Goal: Task Accomplishment & Management: Use online tool/utility

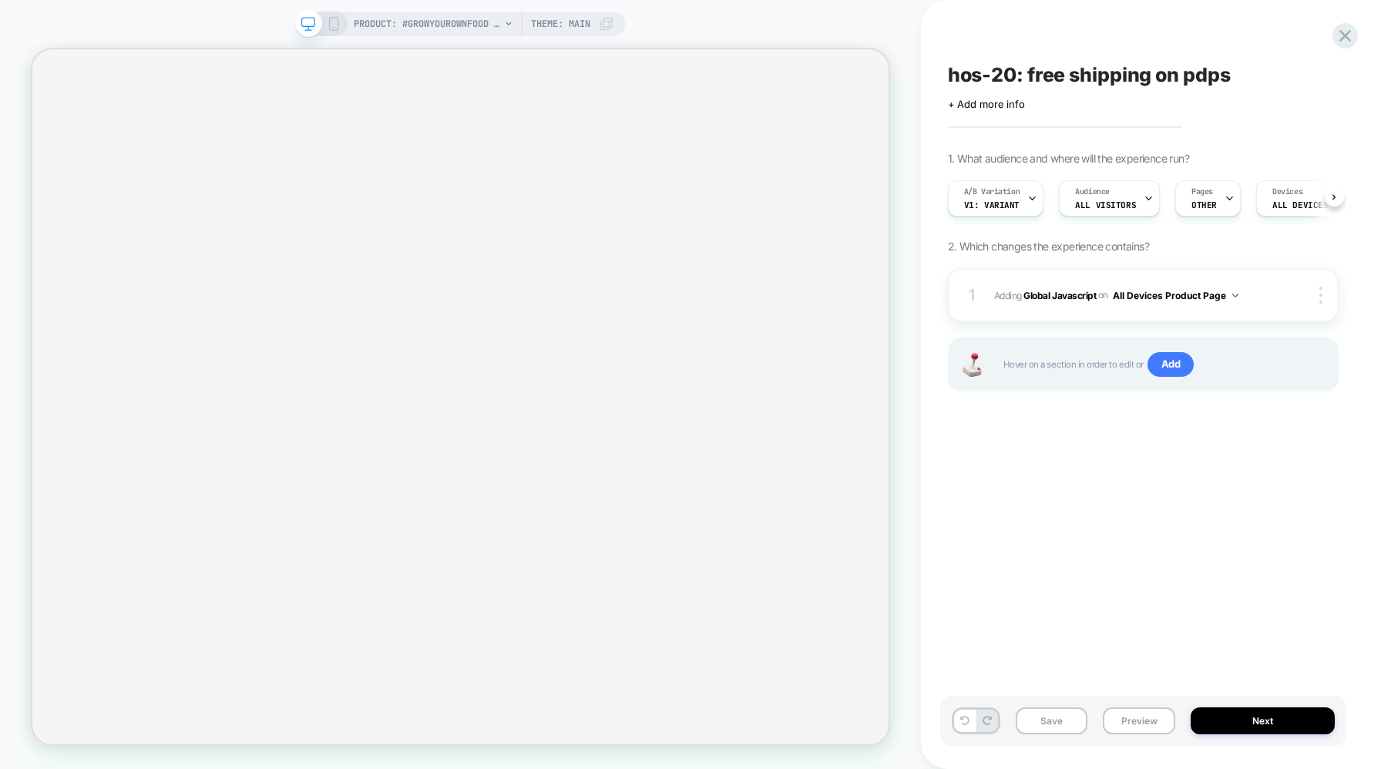
scroll to position [0, 1]
click at [1031, 197] on icon at bounding box center [1031, 198] width 10 height 10
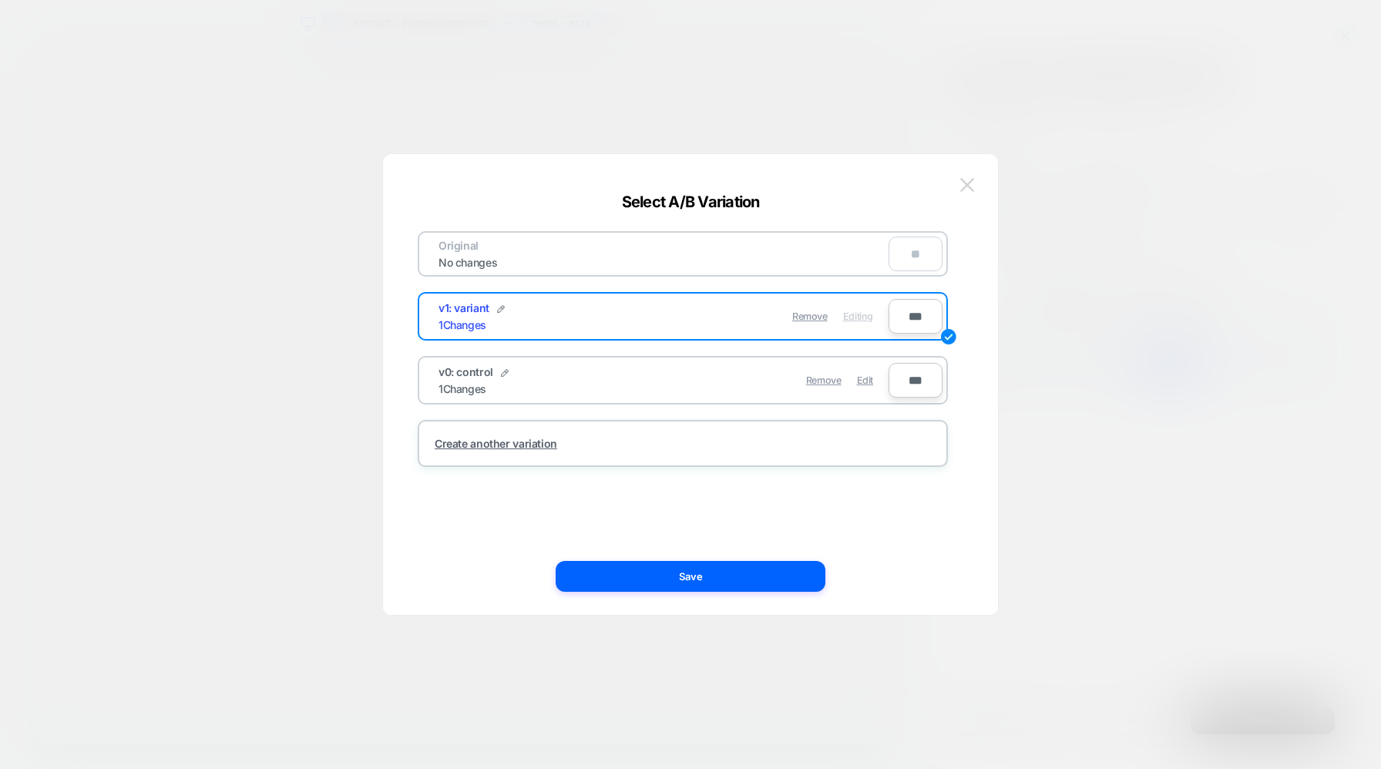
click at [969, 182] on img at bounding box center [967, 184] width 14 height 13
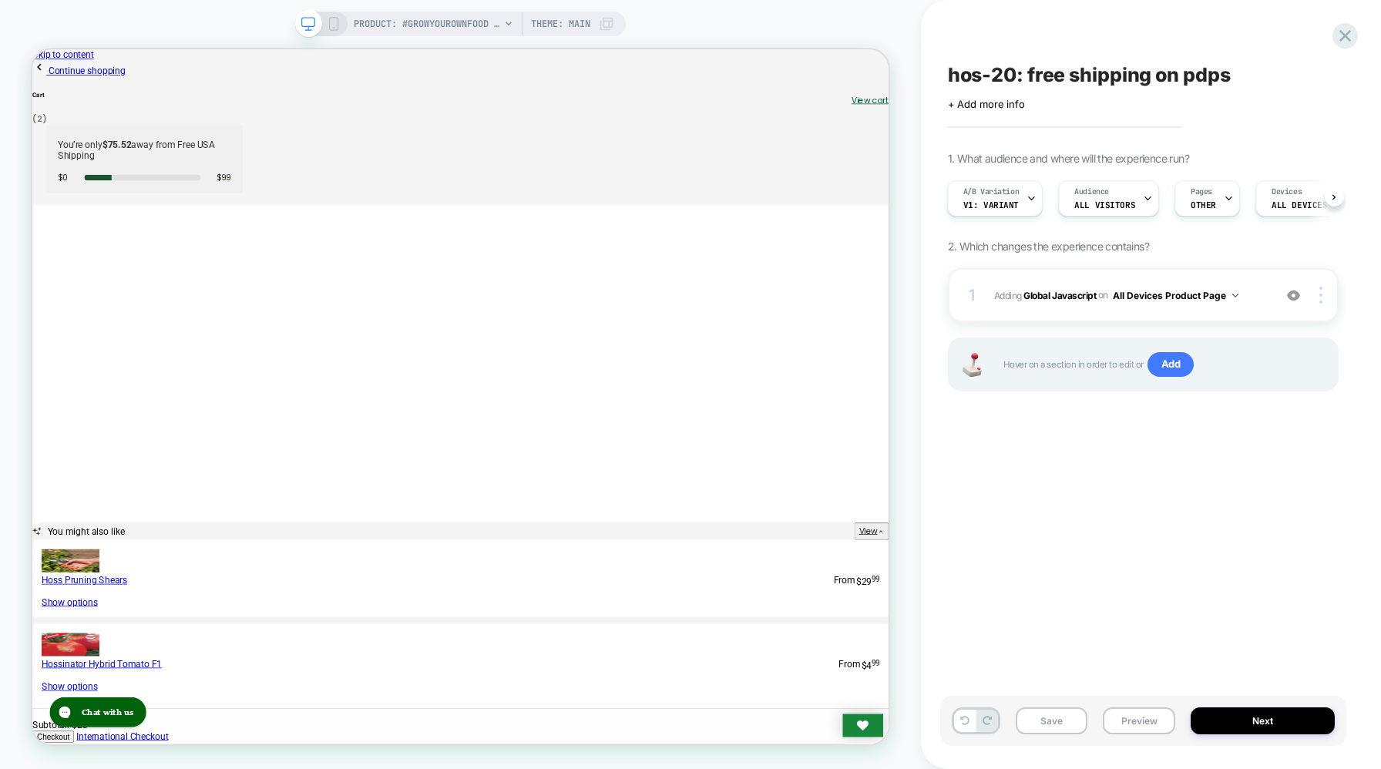
scroll to position [0, 0]
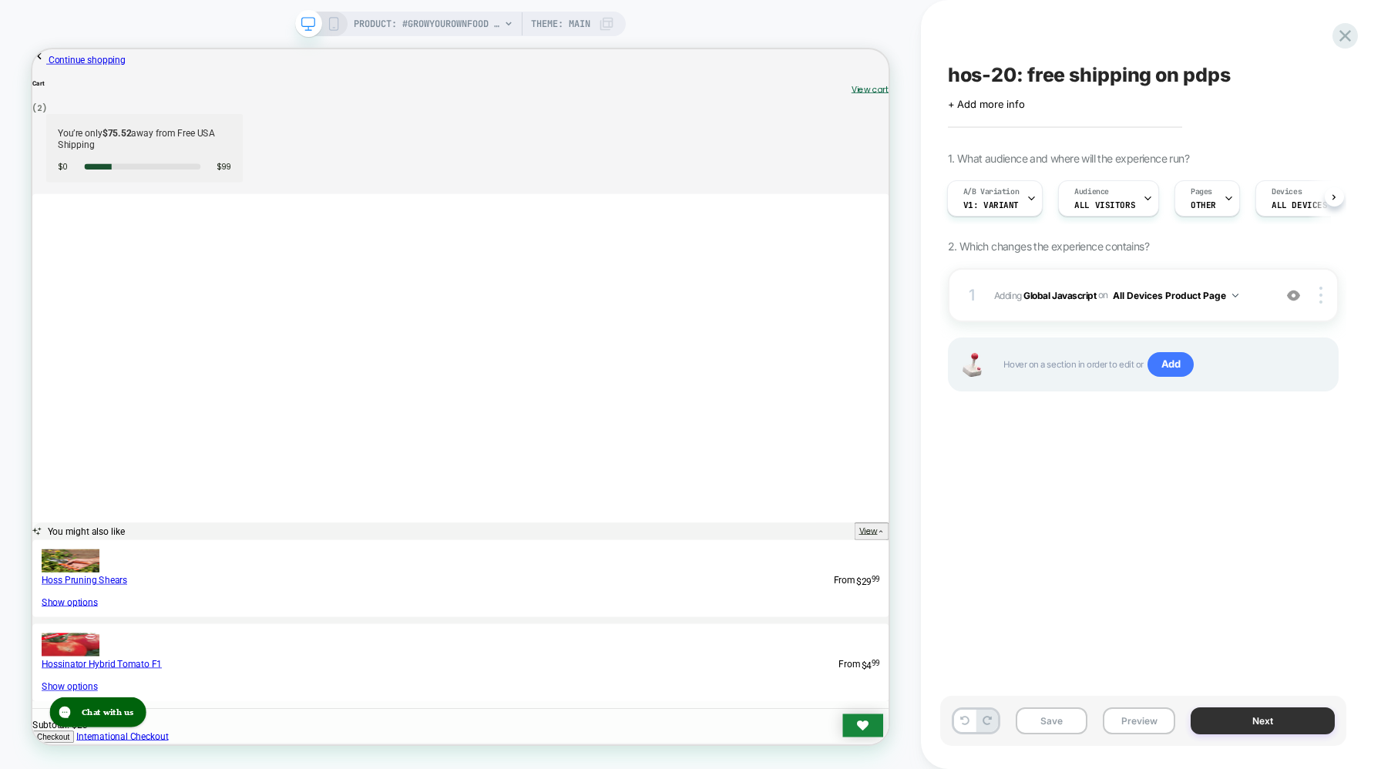
click at [1231, 715] on button "Next" at bounding box center [1262, 720] width 144 height 27
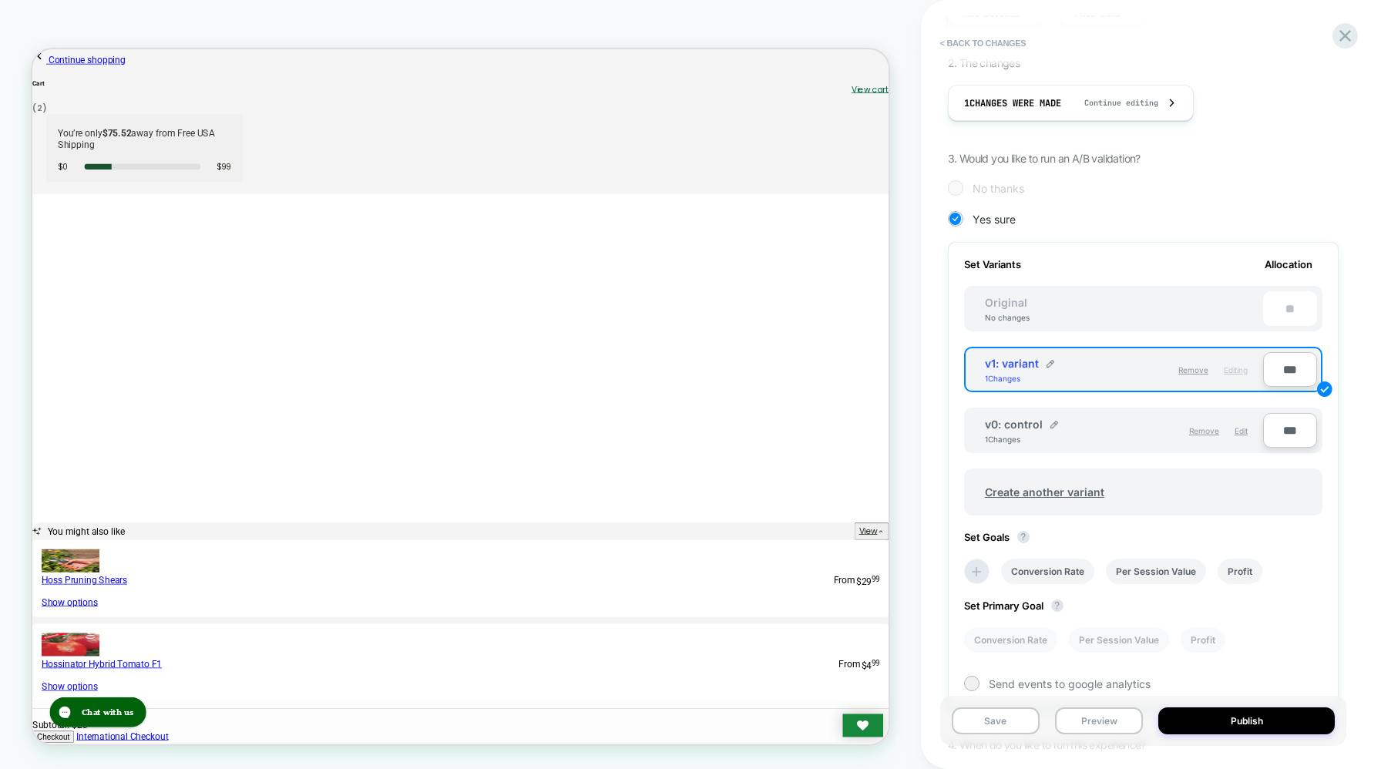
scroll to position [300, 0]
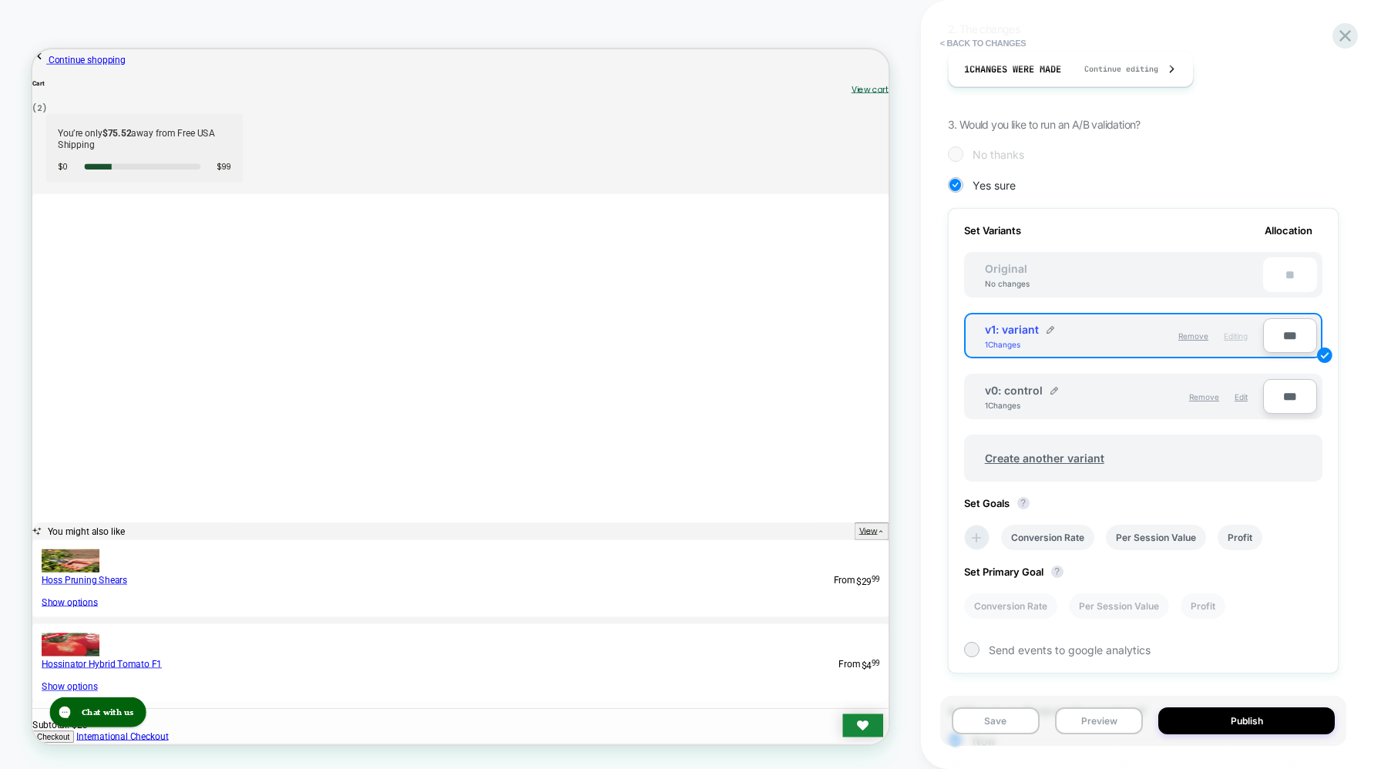
click at [977, 532] on icon at bounding box center [976, 537] width 15 height 15
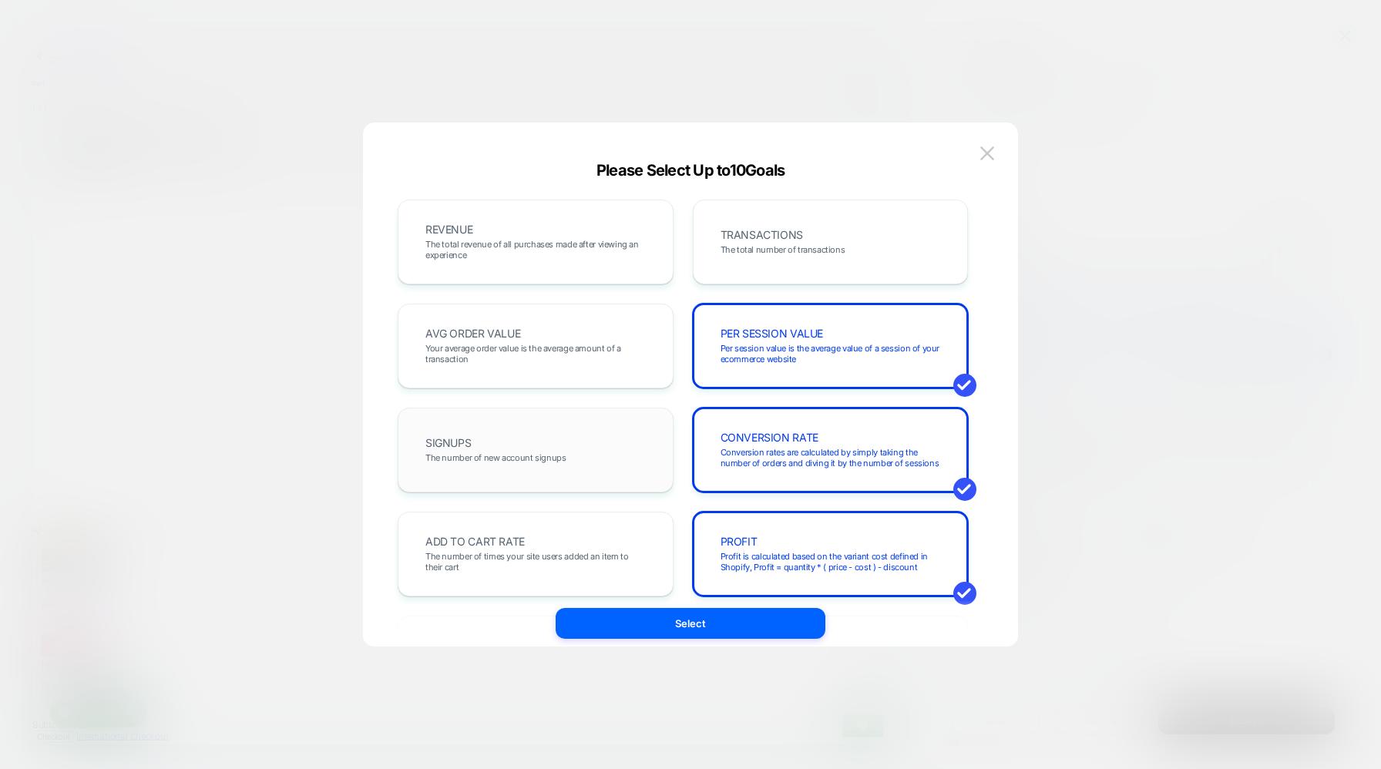
scroll to position [129, 0]
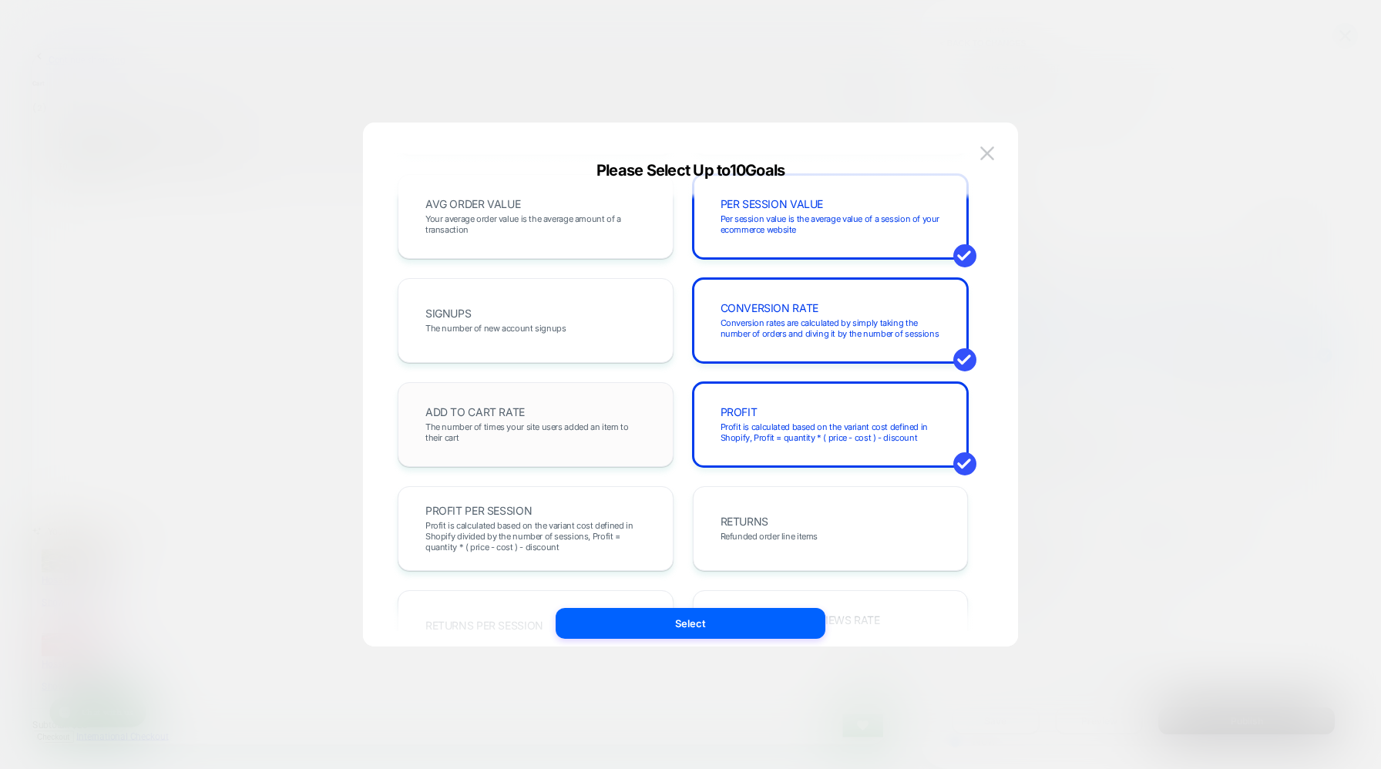
click at [549, 426] on span "The number of times your site users added an item to their cart" at bounding box center [535, 432] width 220 height 22
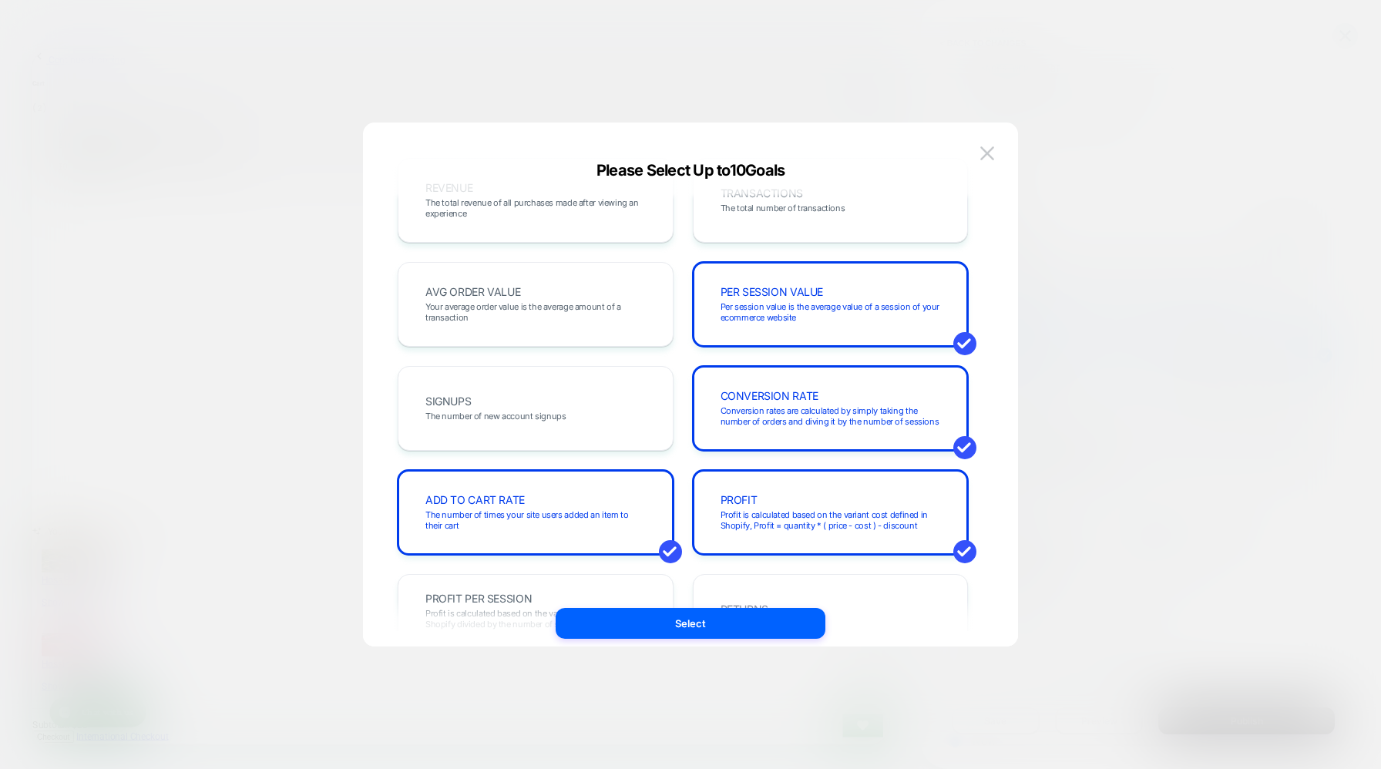
scroll to position [0, 0]
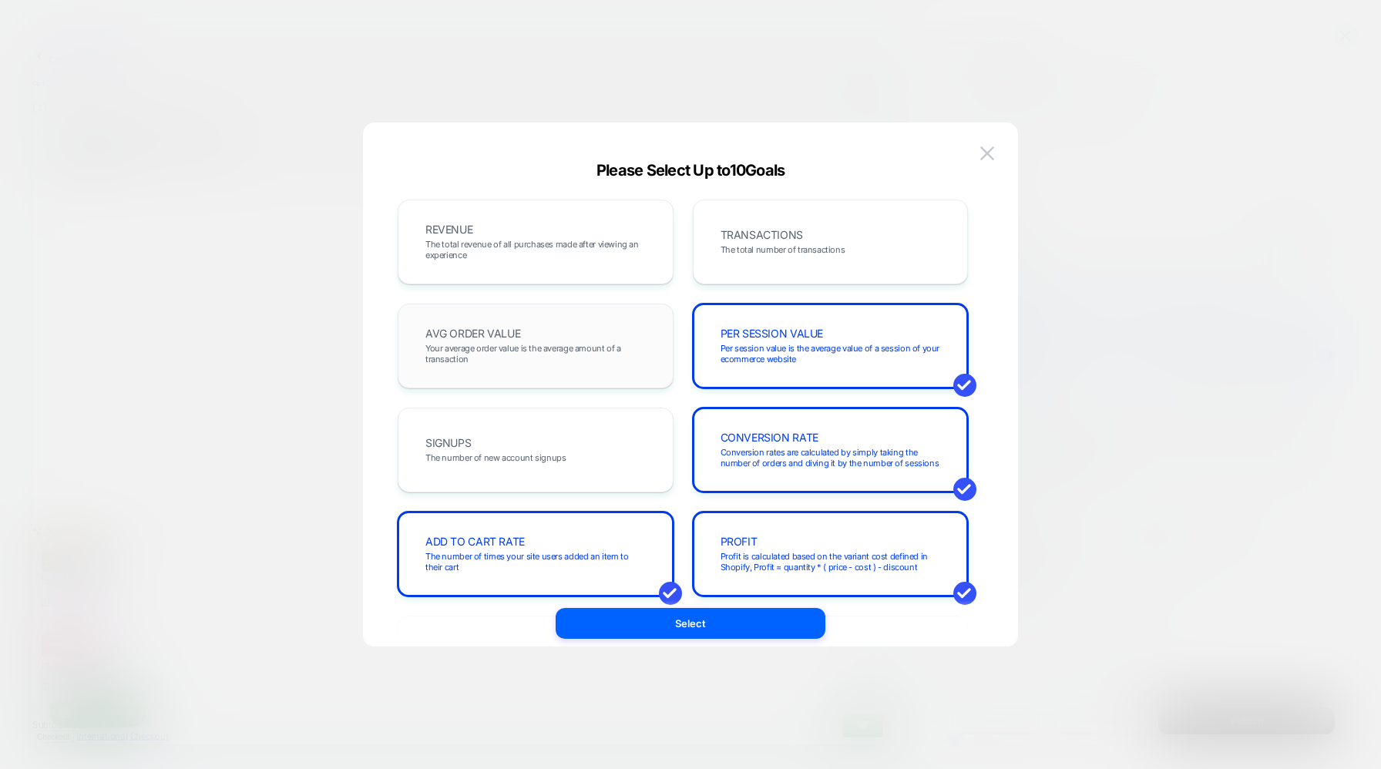
click at [561, 331] on div "AVG ORDER VALUE Your average order value is the average amount of a transaction" at bounding box center [535, 346] width 243 height 52
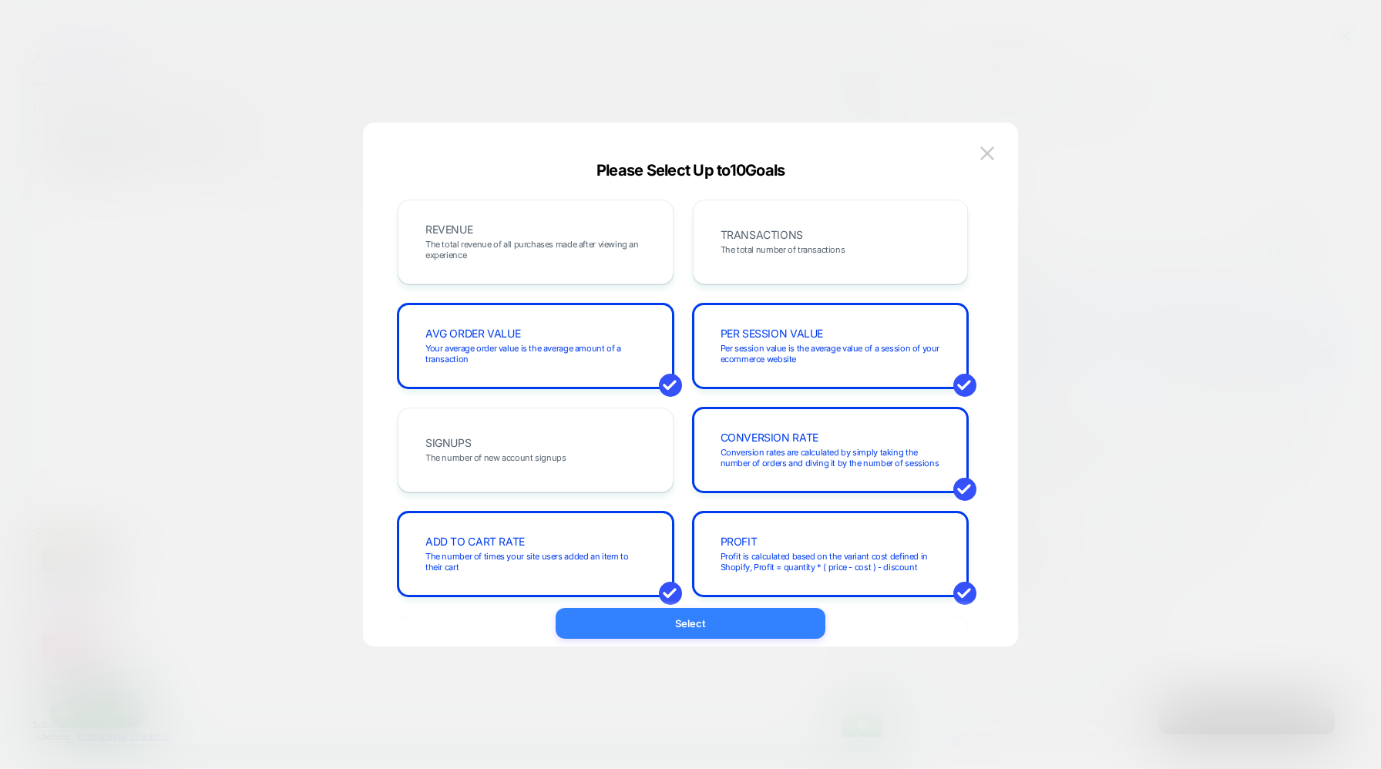
click at [693, 626] on button "Select" at bounding box center [691, 623] width 270 height 31
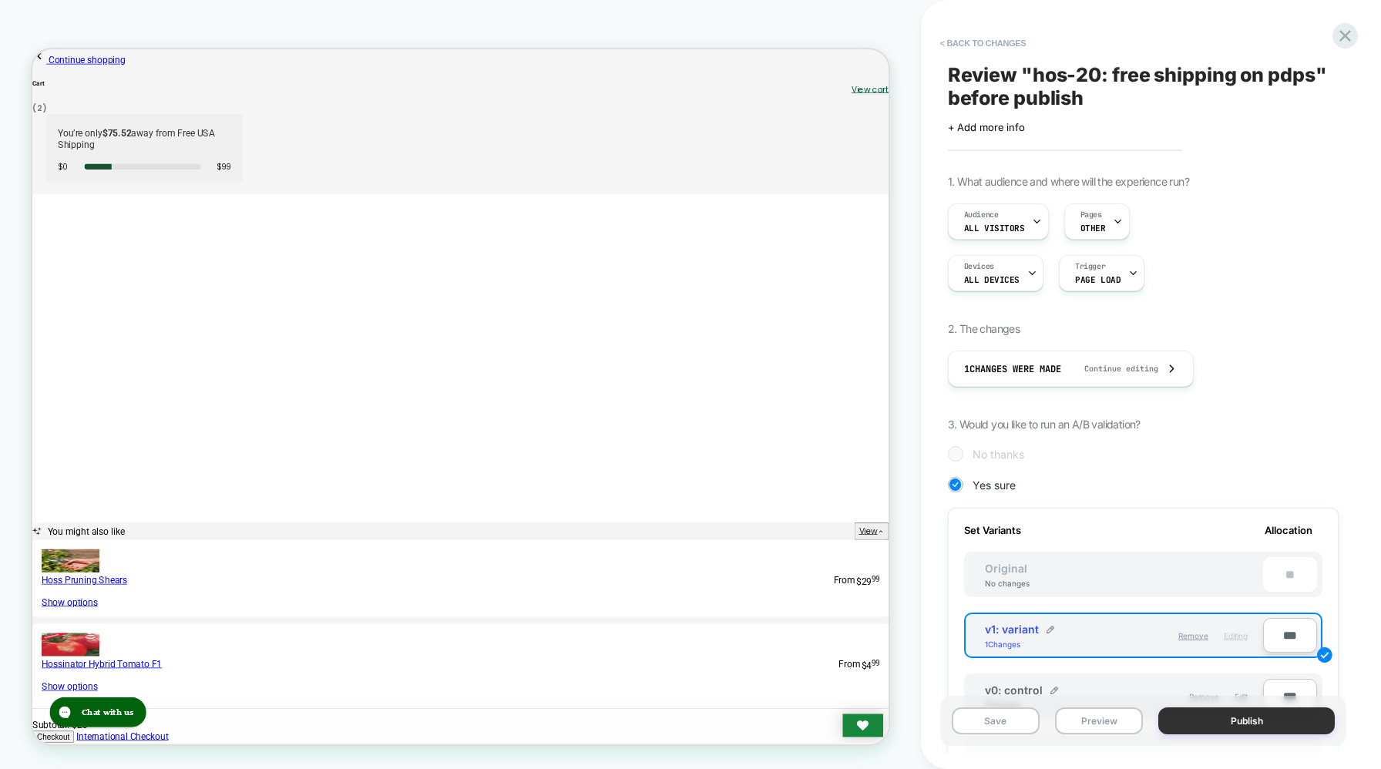
click at [1241, 719] on button "Publish" at bounding box center [1246, 720] width 176 height 27
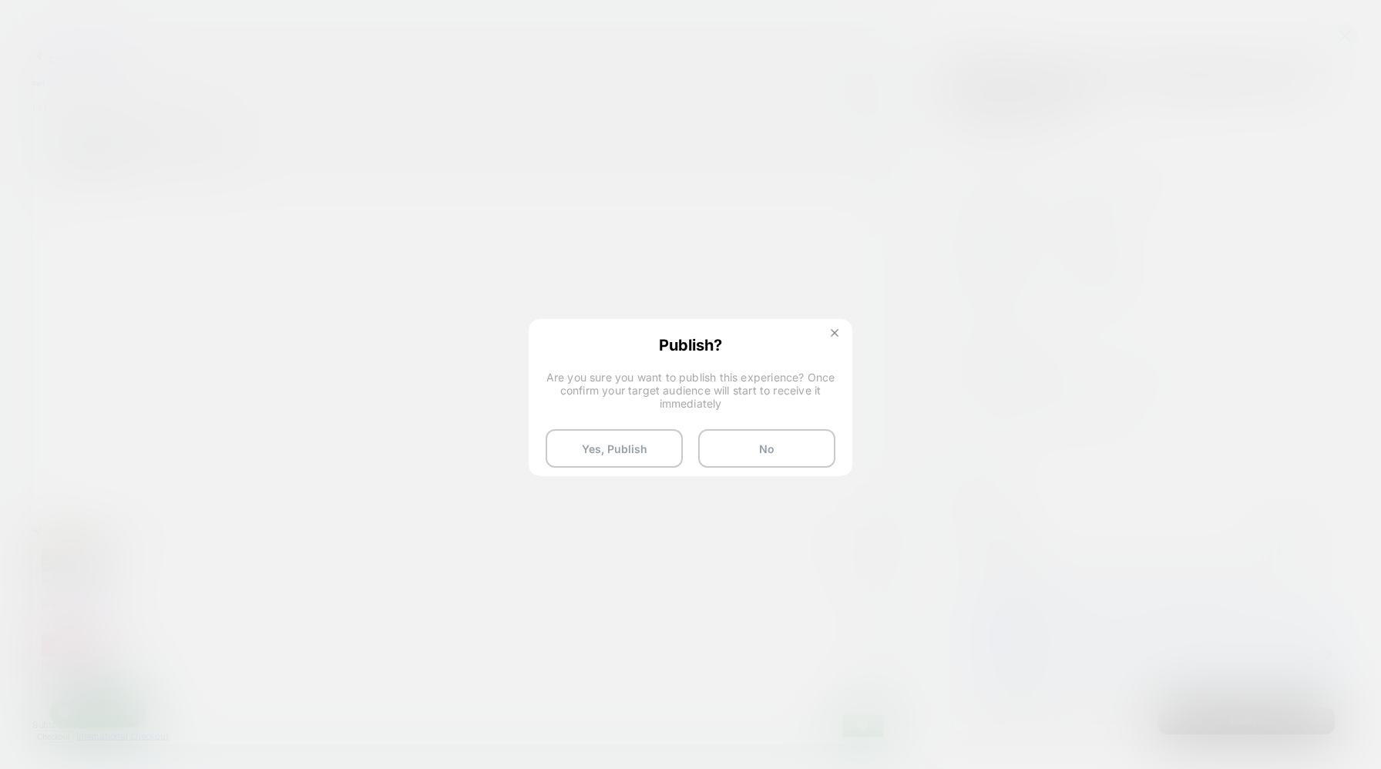
click at [831, 334] on img at bounding box center [835, 333] width 8 height 8
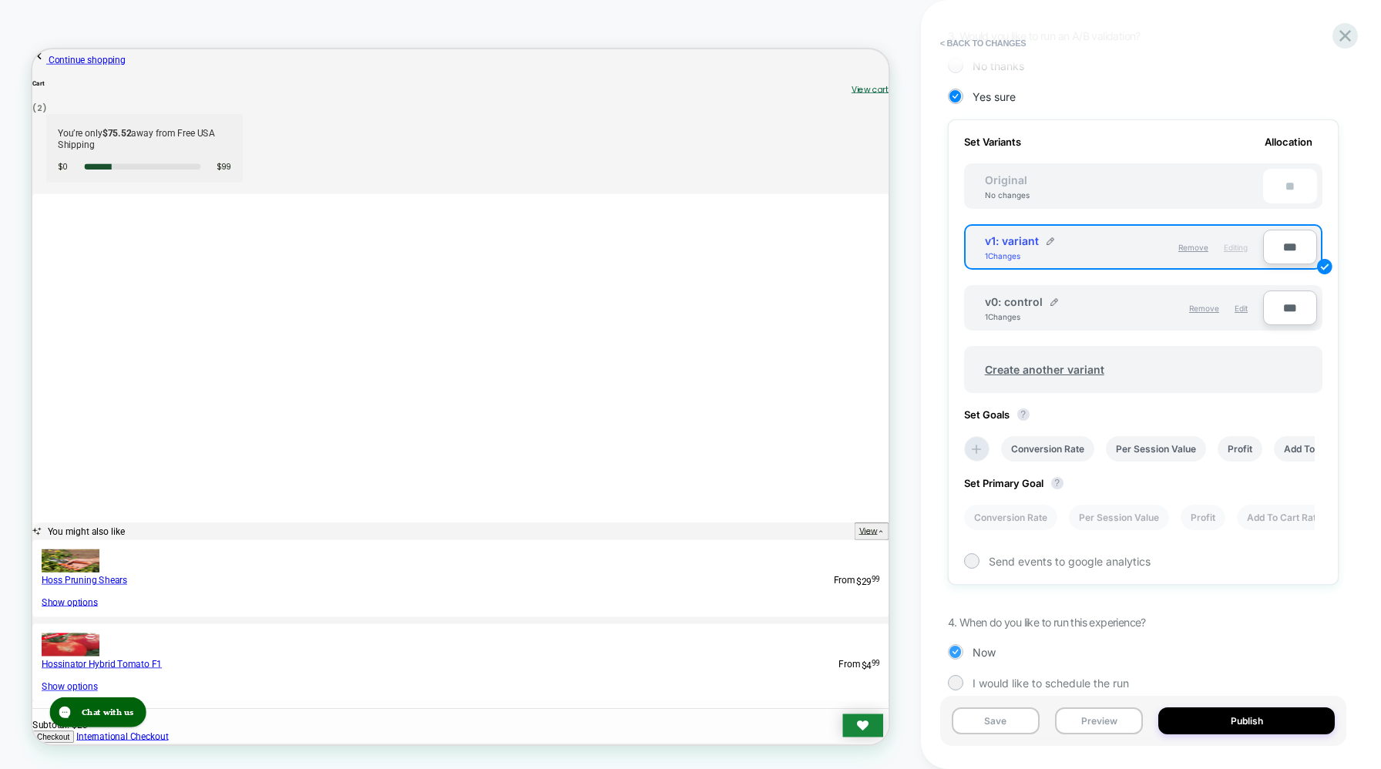
scroll to position [410, 0]
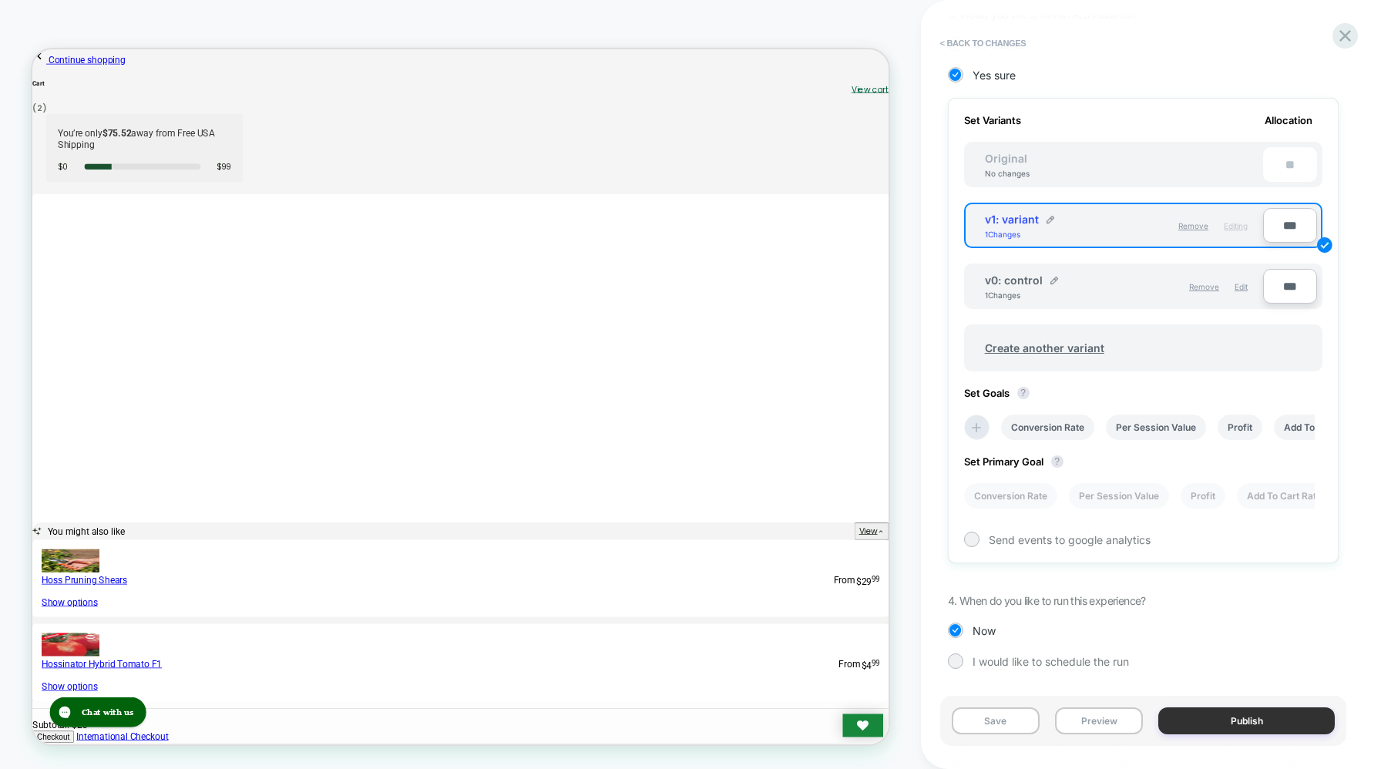
click at [1222, 714] on button "Publish" at bounding box center [1246, 720] width 176 height 27
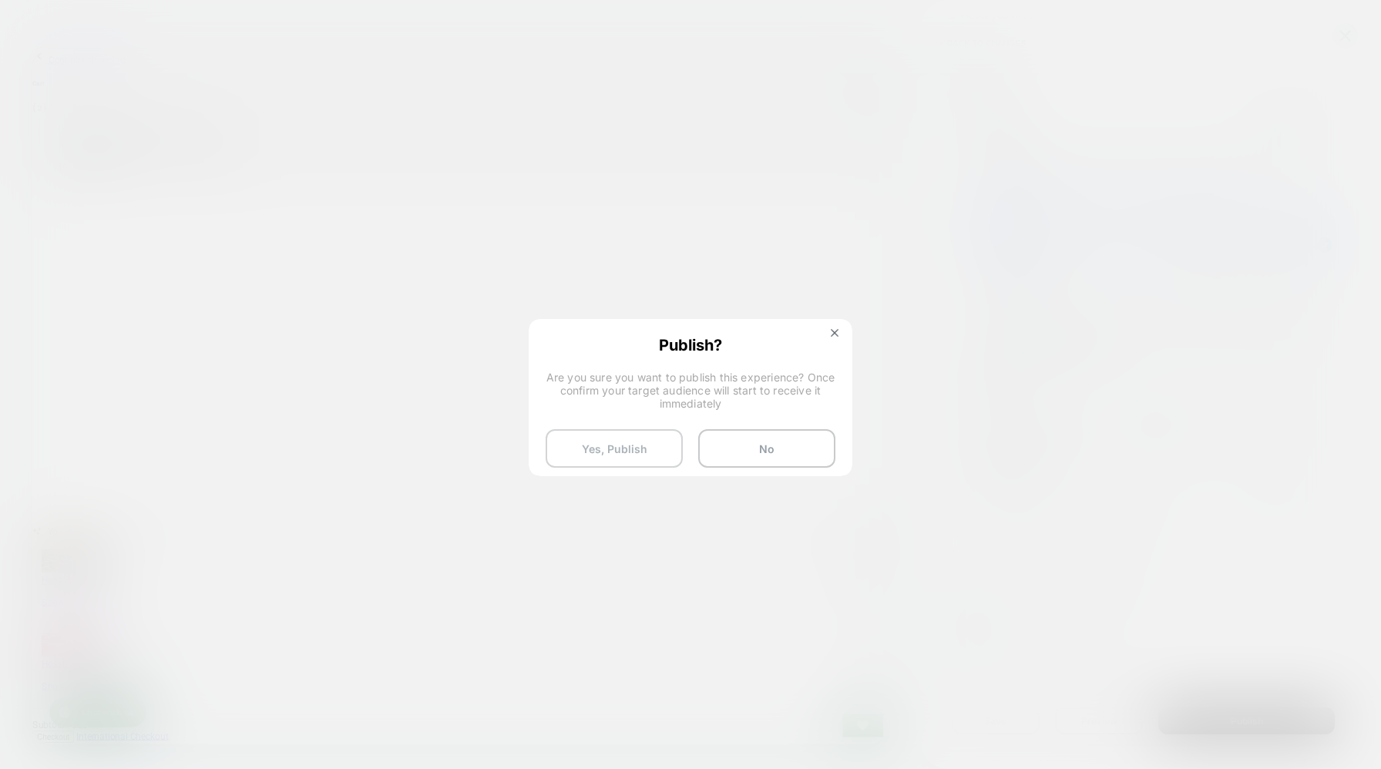
click at [607, 443] on button "Yes, Publish" at bounding box center [614, 448] width 137 height 39
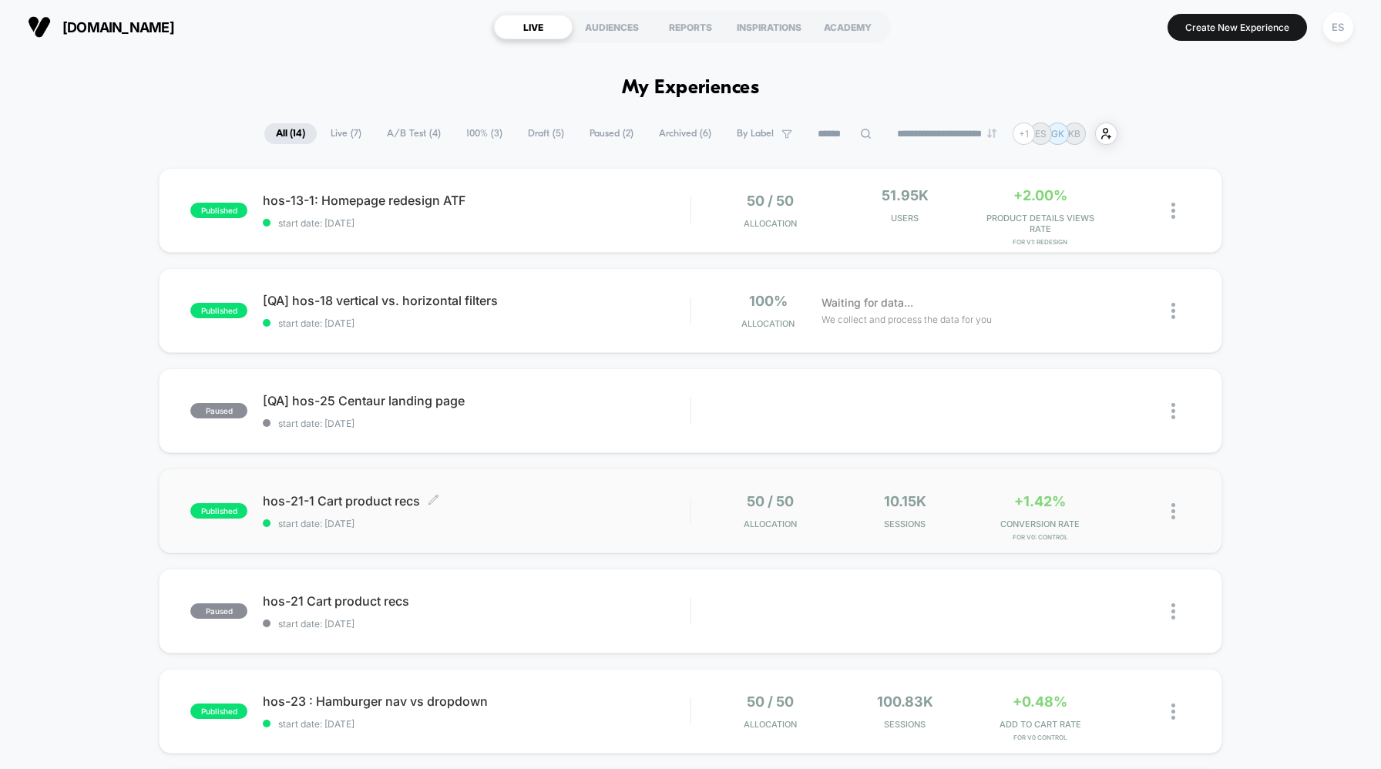
click at [351, 497] on span "hos-21-1 Cart product recs Click to edit experience details" at bounding box center [476, 500] width 427 height 15
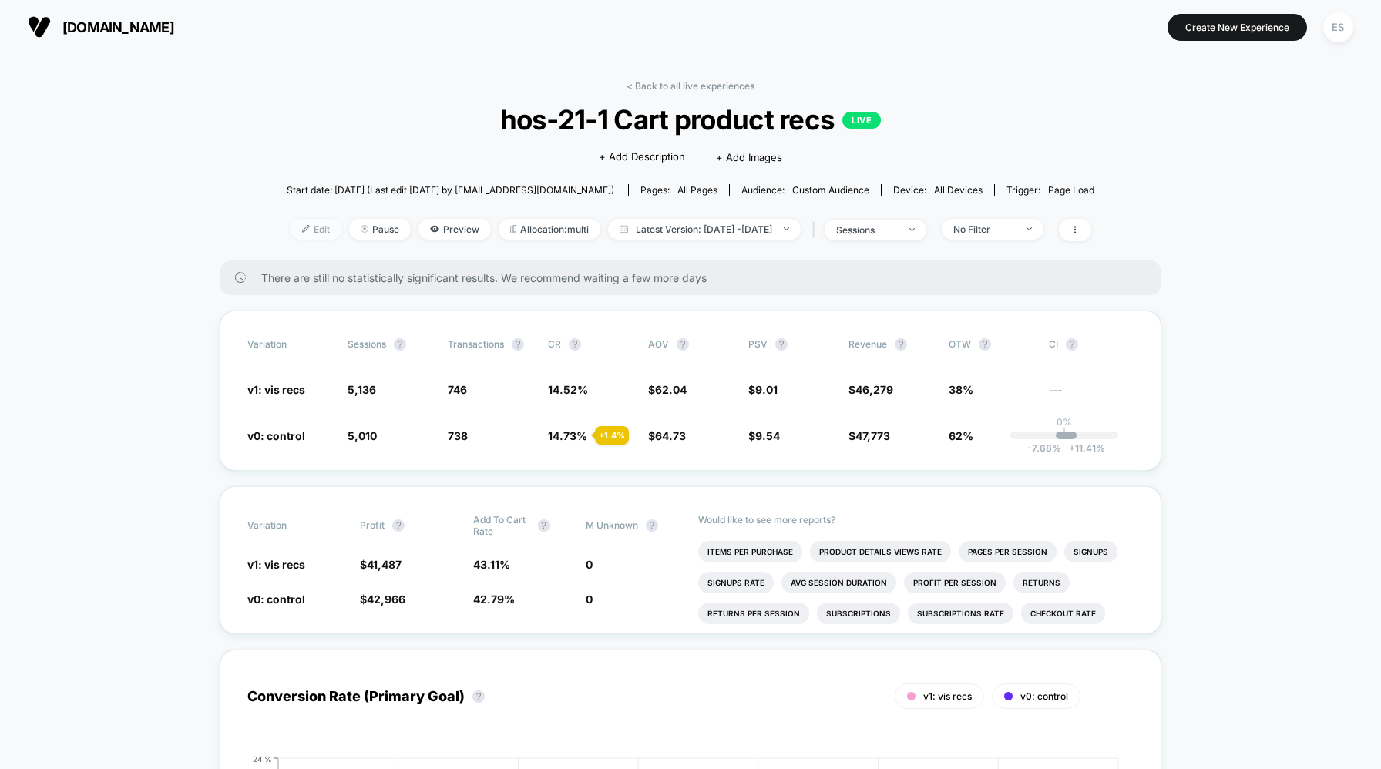
click at [290, 230] on span "Edit" at bounding box center [315, 229] width 51 height 21
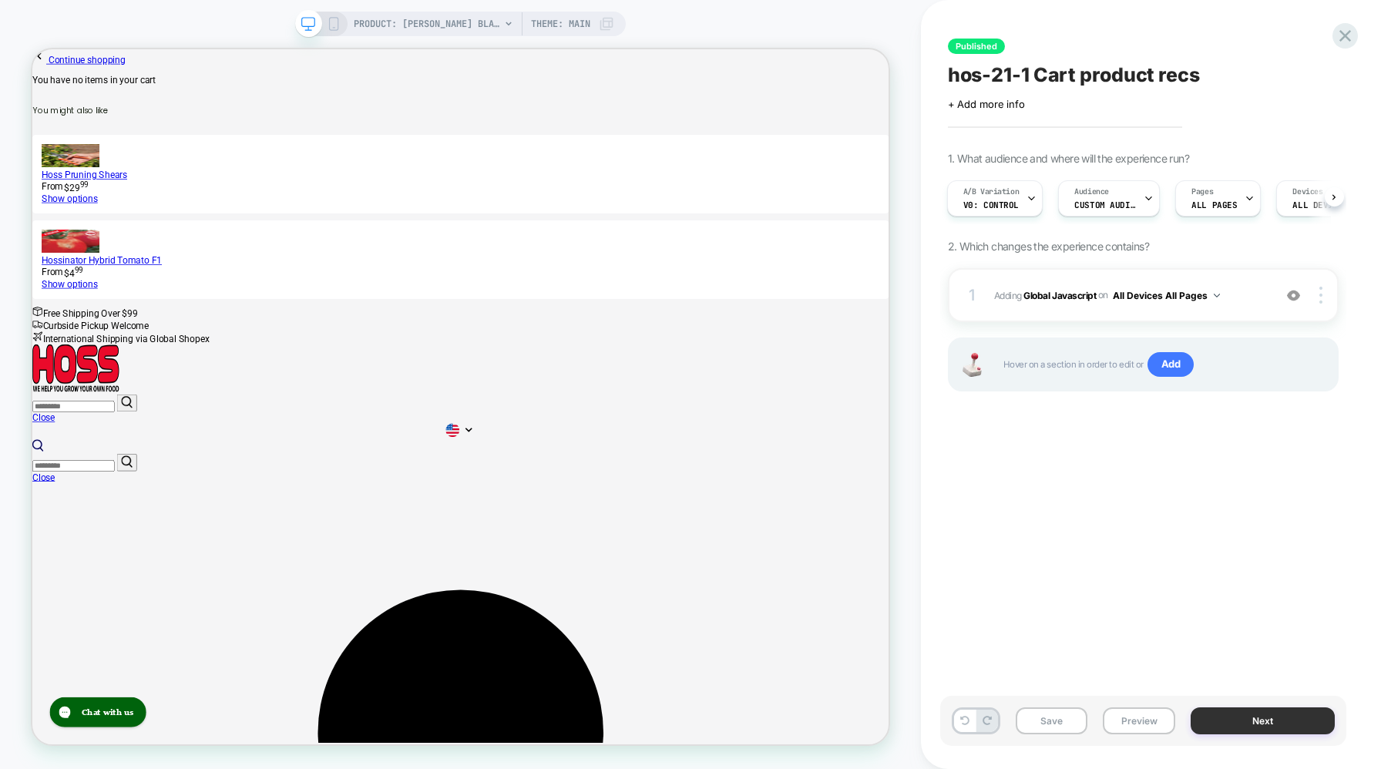
click at [1238, 714] on button "Next" at bounding box center [1262, 720] width 144 height 27
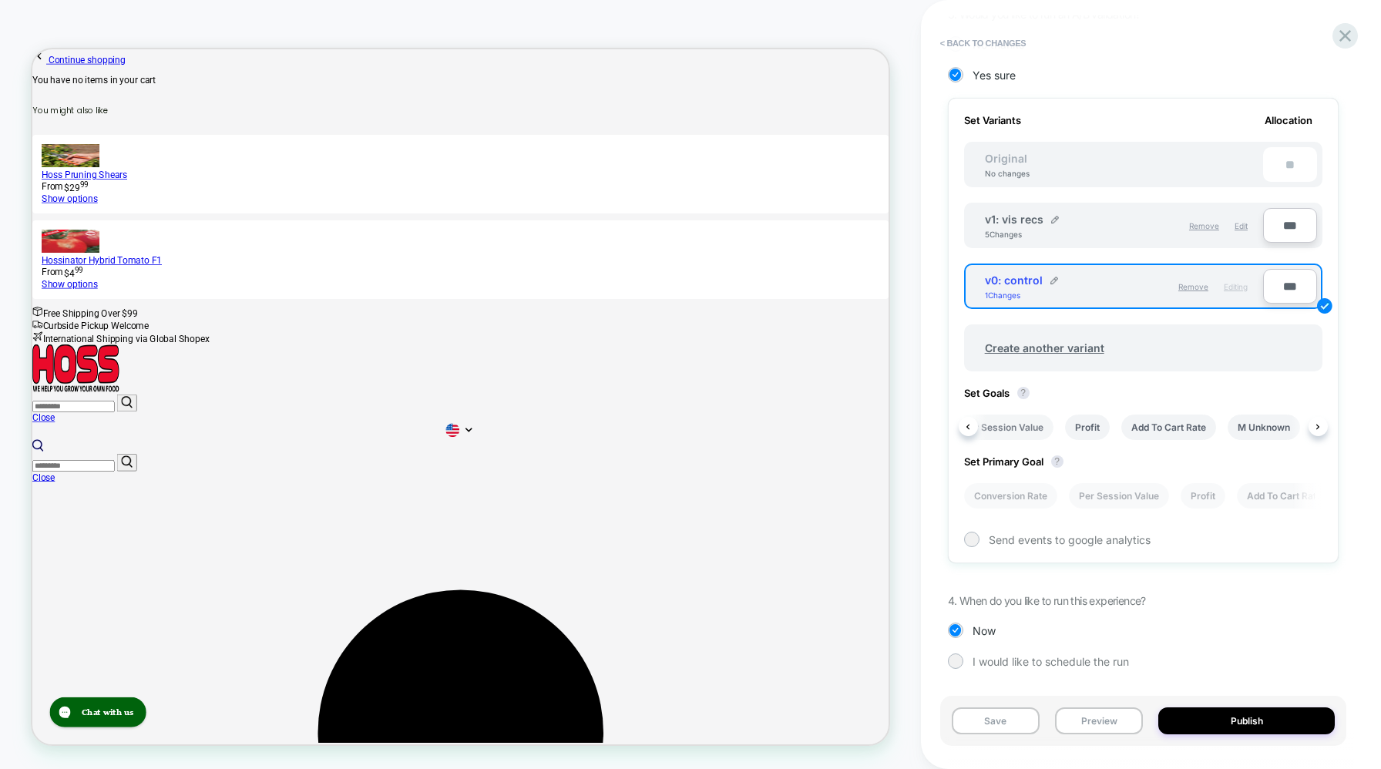
scroll to position [0, 177]
